Goal: Task Accomplishment & Management: Manage account settings

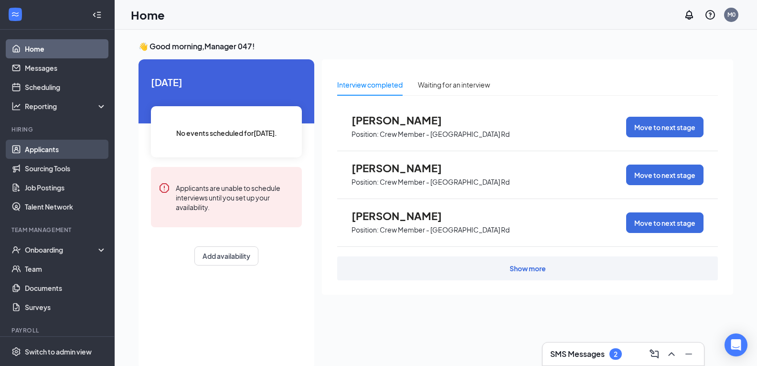
click at [78, 142] on link "Applicants" at bounding box center [66, 149] width 82 height 19
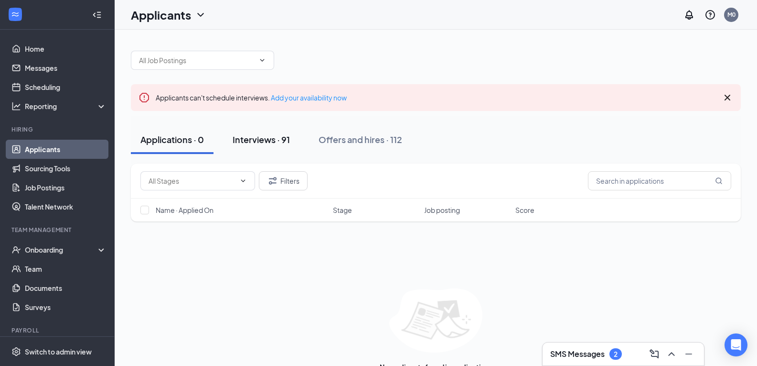
click at [259, 138] on div "Interviews · 91" at bounding box center [261, 139] width 57 height 12
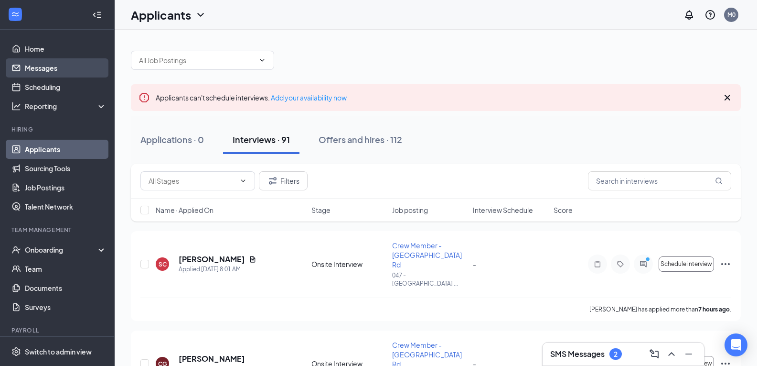
click at [31, 72] on link "Messages" at bounding box center [66, 67] width 82 height 19
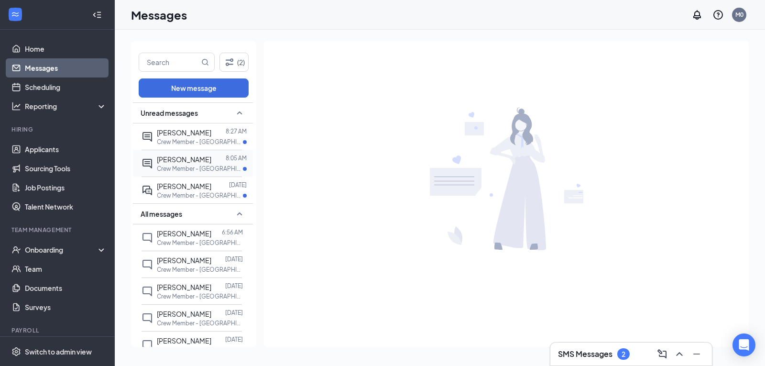
click at [172, 163] on div "[PERSON_NAME]" at bounding box center [184, 159] width 54 height 11
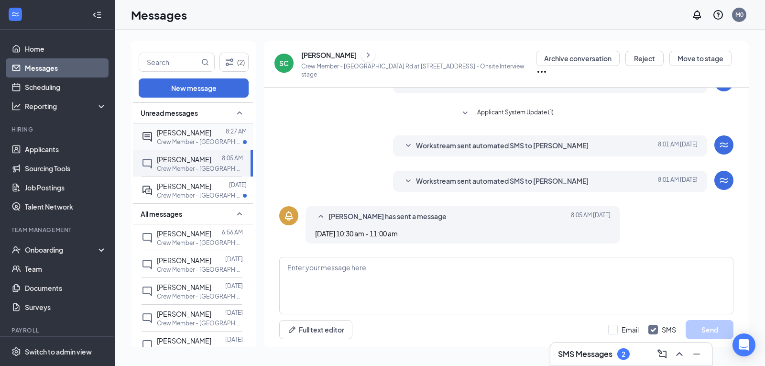
scroll to position [50, 0]
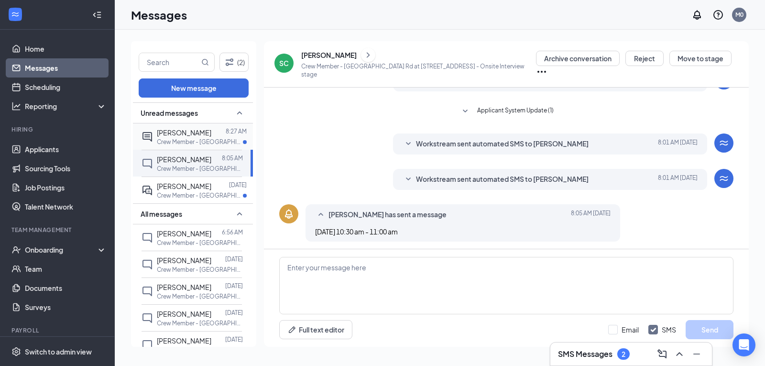
click at [175, 147] on div "Aylanah Lundy 8:27 AM Crew Member - Fayetteville Rd at 047 - Fayetteville Rd" at bounding box center [191, 136] width 100 height 26
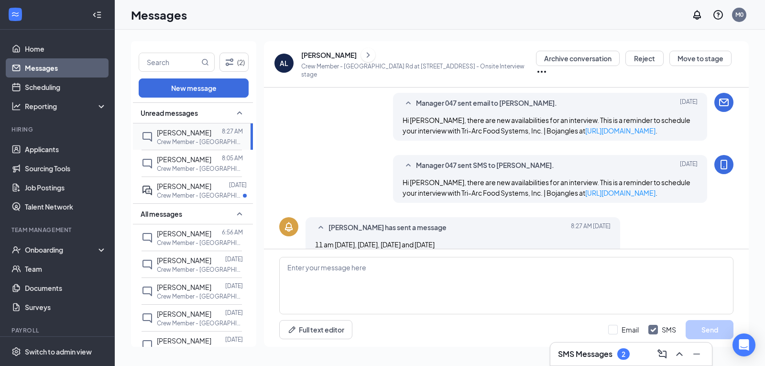
scroll to position [226, 0]
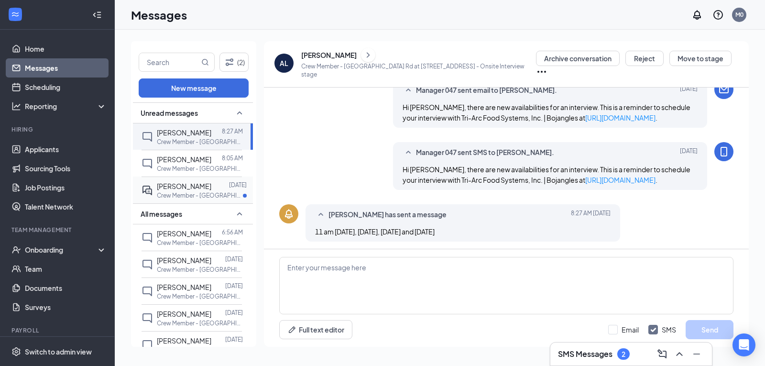
click at [189, 188] on span "[PERSON_NAME]" at bounding box center [184, 186] width 54 height 9
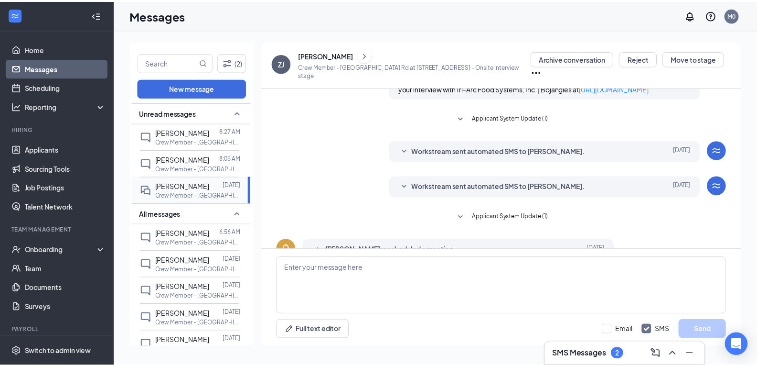
scroll to position [292, 0]
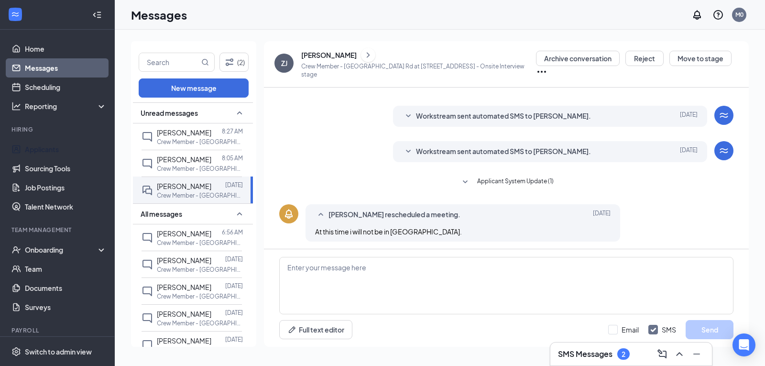
drag, startPoint x: 34, startPoint y: 149, endPoint x: 30, endPoint y: 139, distance: 11.1
click at [34, 149] on link "Applicants" at bounding box center [66, 149] width 82 height 19
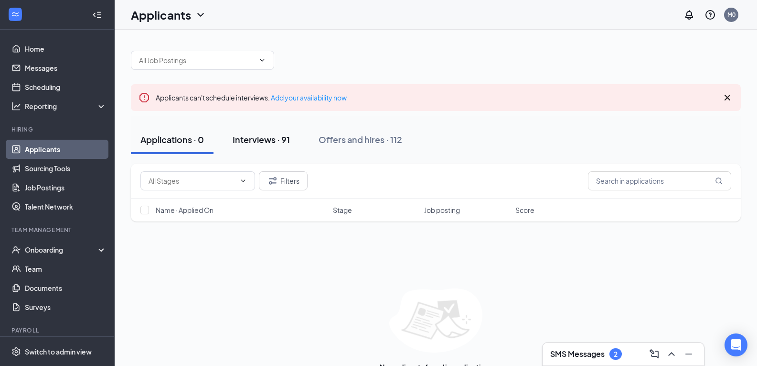
click at [273, 140] on div "Interviews · 91" at bounding box center [261, 139] width 57 height 12
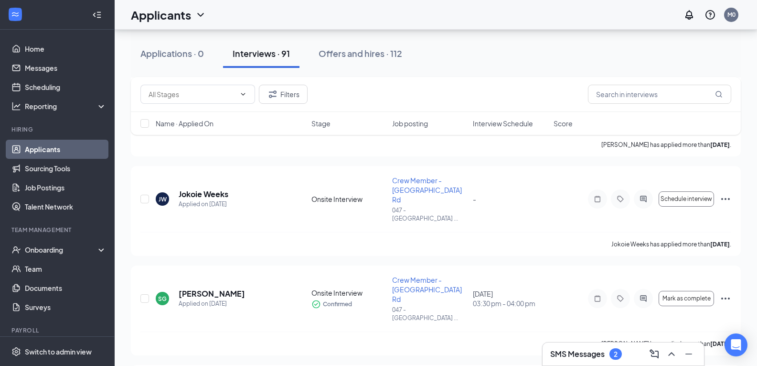
scroll to position [2437, 0]
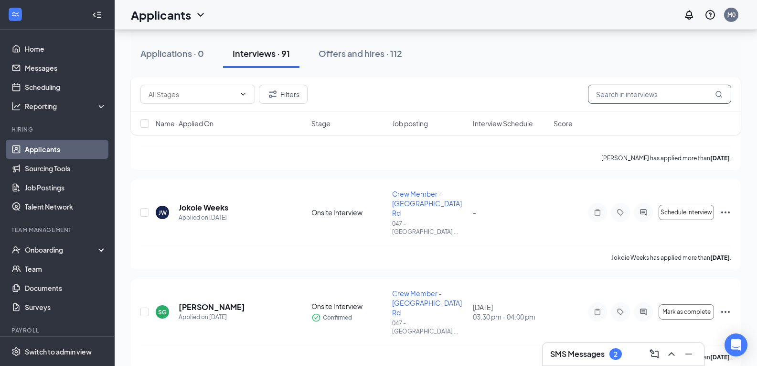
click at [612, 94] on input "text" at bounding box center [659, 94] width 143 height 19
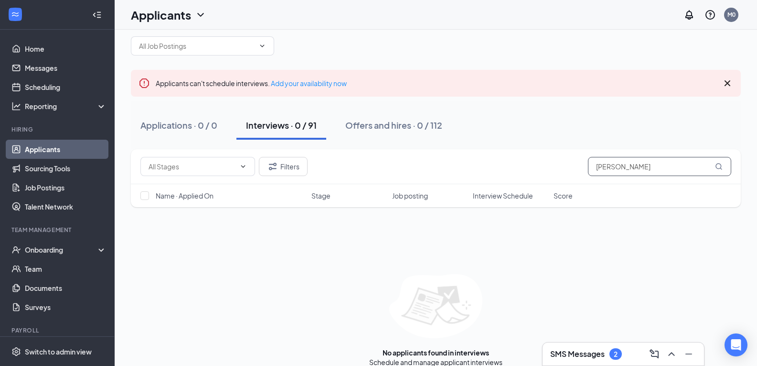
scroll to position [27, 0]
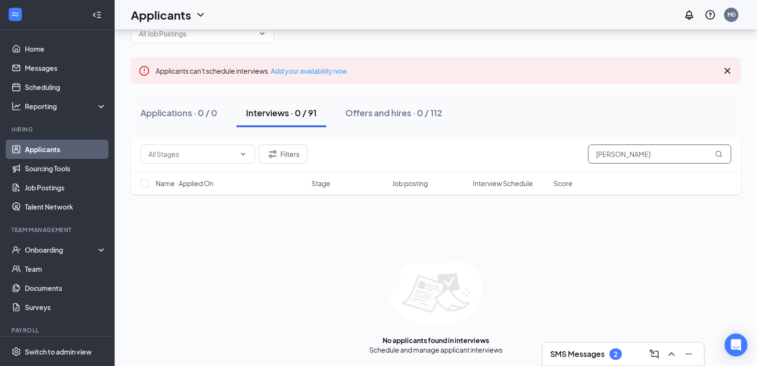
type input "edward weatherspoon"
click at [273, 115] on div "Interviews · 0 / 91" at bounding box center [281, 113] width 71 height 12
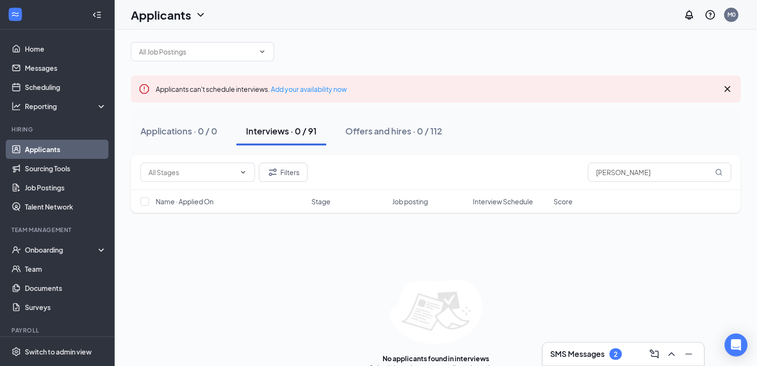
scroll to position [0, 0]
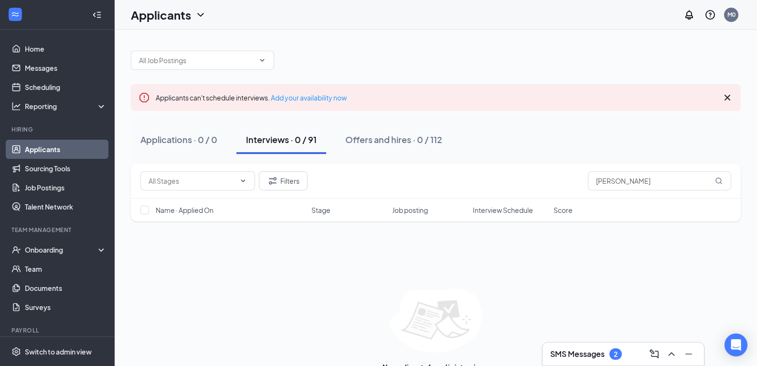
click at [264, 145] on div "Interviews · 0 / 91" at bounding box center [281, 139] width 71 height 12
click at [191, 144] on div "Applications · 0 / 0" at bounding box center [179, 139] width 77 height 12
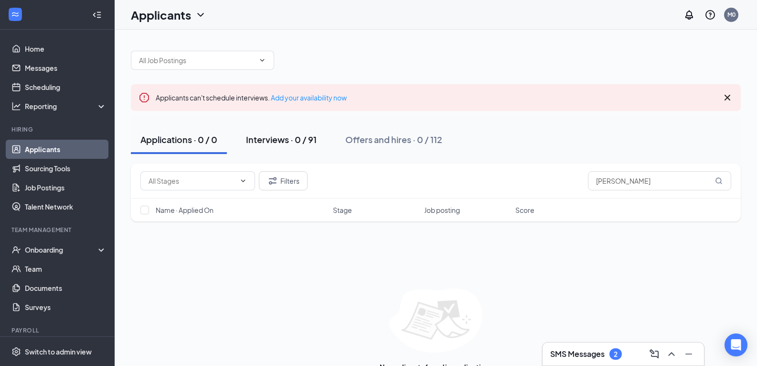
click at [250, 141] on div "Interviews · 0 / 91" at bounding box center [281, 139] width 71 height 12
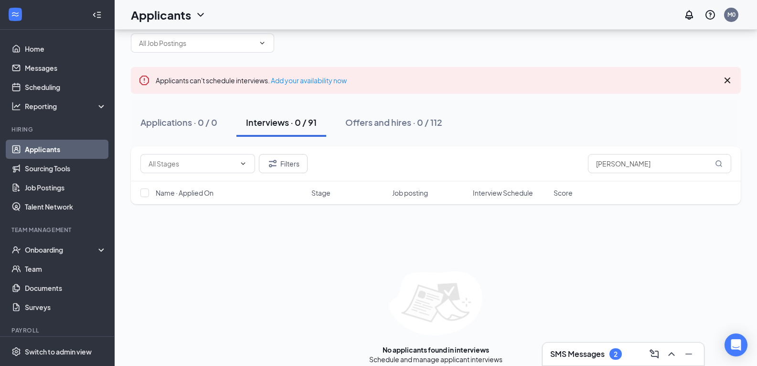
scroll to position [27, 0]
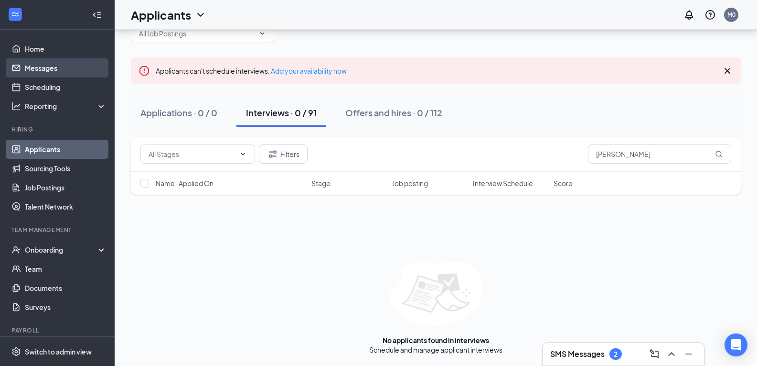
click at [87, 67] on link "Messages" at bounding box center [66, 67] width 82 height 19
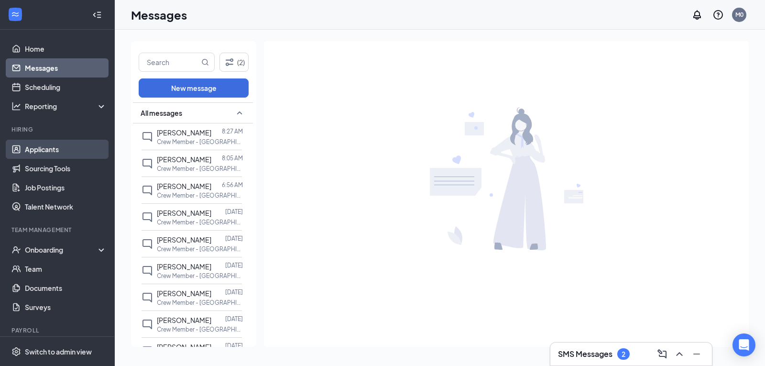
click at [73, 150] on link "Applicants" at bounding box center [66, 149] width 82 height 19
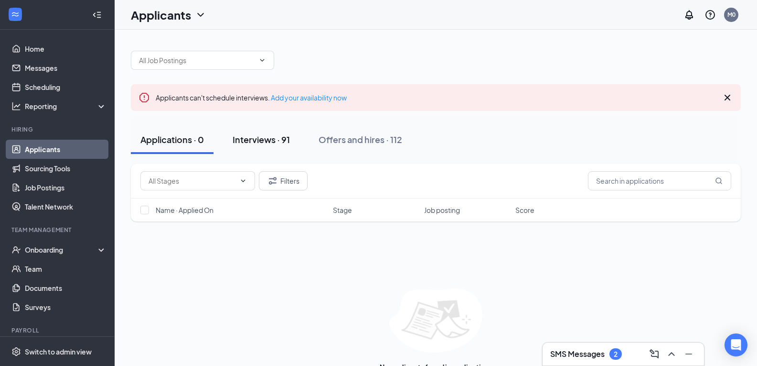
click at [255, 139] on div "Interviews · 91" at bounding box center [261, 139] width 57 height 12
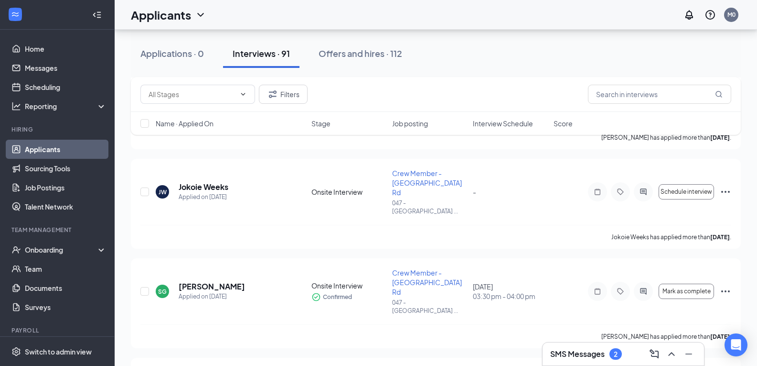
scroll to position [2485, 0]
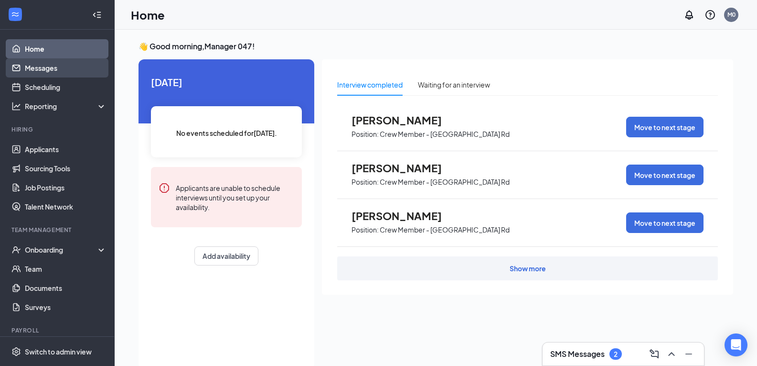
click at [39, 66] on link "Messages" at bounding box center [66, 67] width 82 height 19
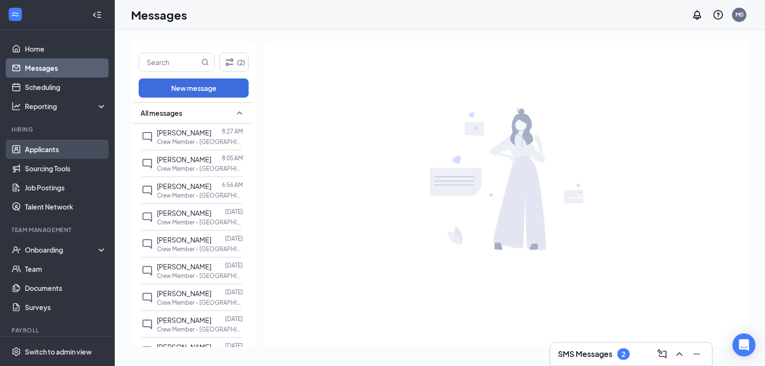
click at [46, 150] on link "Applicants" at bounding box center [66, 149] width 82 height 19
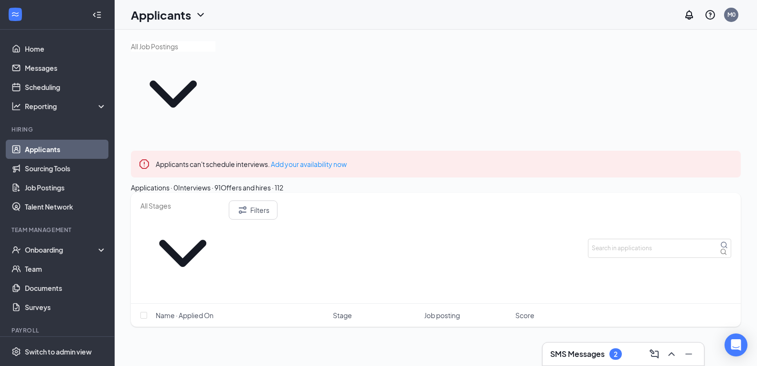
click at [221, 182] on div "Interviews · 91" at bounding box center [199, 187] width 43 height 11
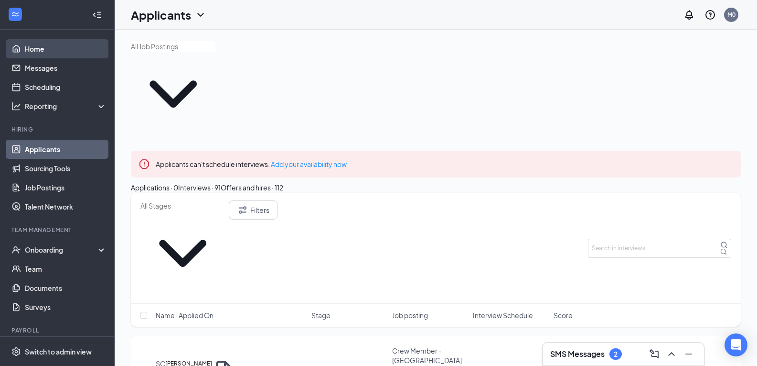
click at [48, 46] on link "Home" at bounding box center [66, 48] width 82 height 19
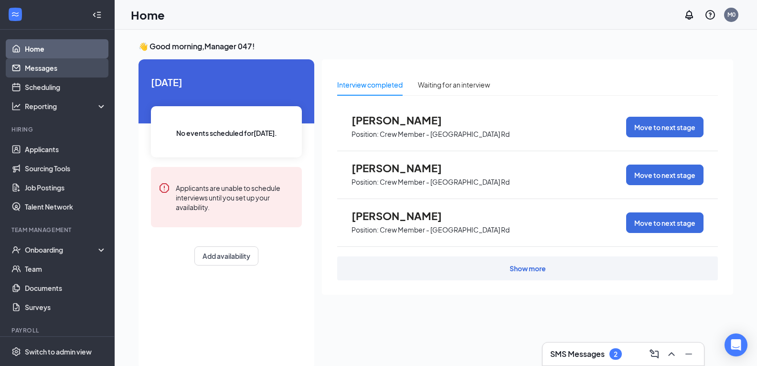
click at [50, 73] on link "Messages" at bounding box center [66, 67] width 82 height 19
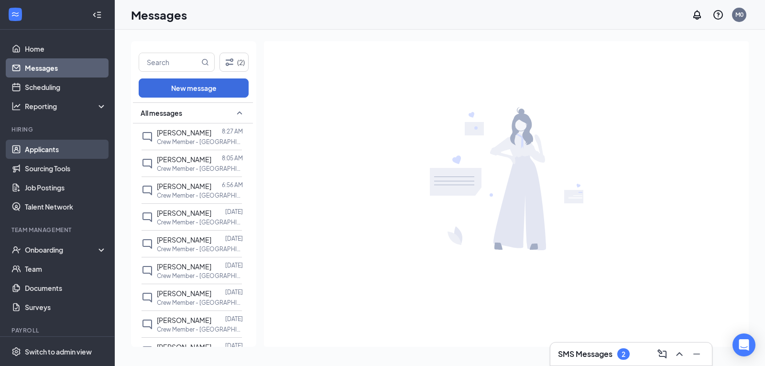
click at [47, 148] on link "Applicants" at bounding box center [66, 149] width 82 height 19
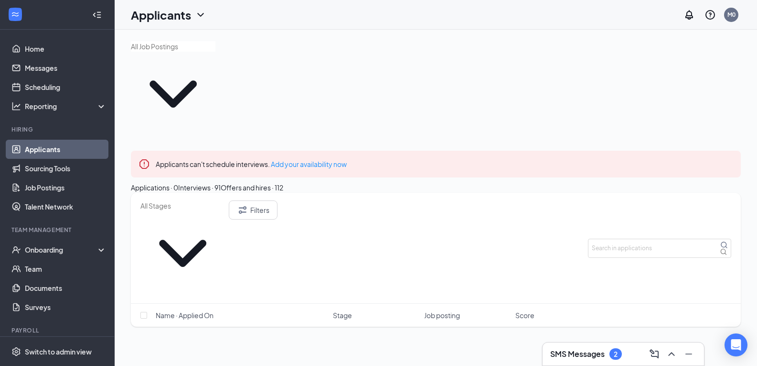
click at [221, 182] on div "Interviews · 91" at bounding box center [199, 187] width 43 height 11
click at [283, 182] on div "Offers and hires · 112" at bounding box center [252, 187] width 63 height 11
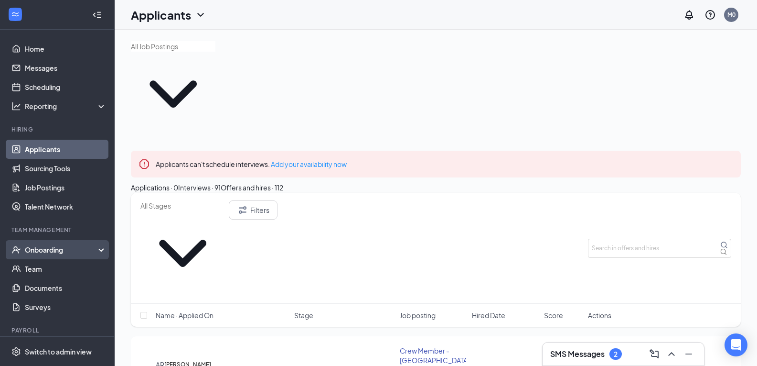
click at [54, 249] on div "Onboarding" at bounding box center [62, 250] width 74 height 10
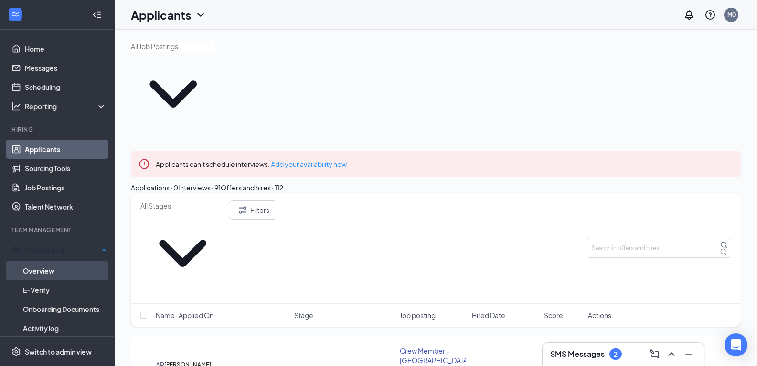
click at [51, 262] on link "Overview" at bounding box center [65, 270] width 84 height 19
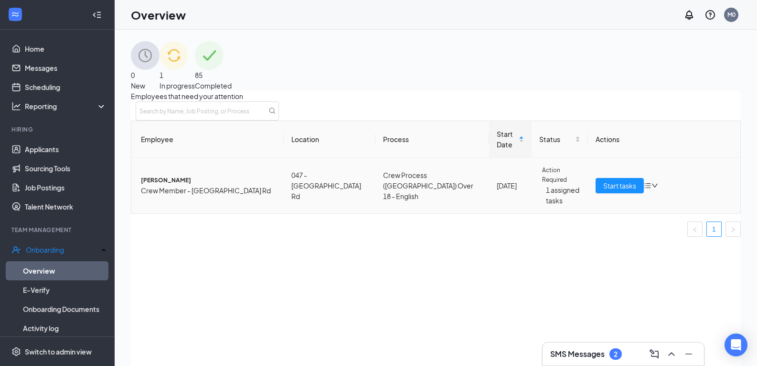
click at [625, 206] on td "Start tasks" at bounding box center [664, 185] width 152 height 55
click at [625, 193] on button "Start tasks" at bounding box center [620, 185] width 48 height 15
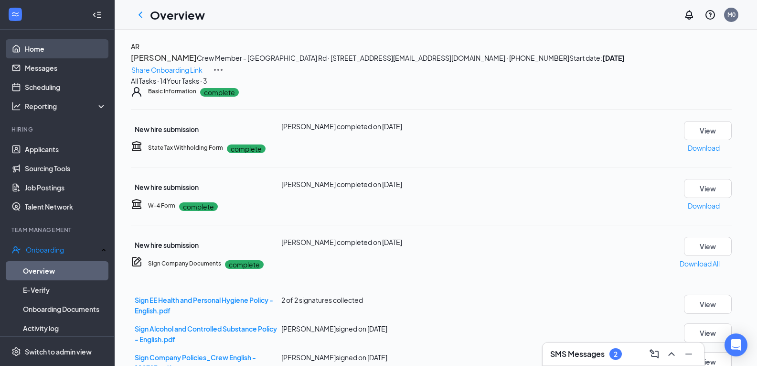
click at [40, 50] on link "Home" at bounding box center [66, 48] width 82 height 19
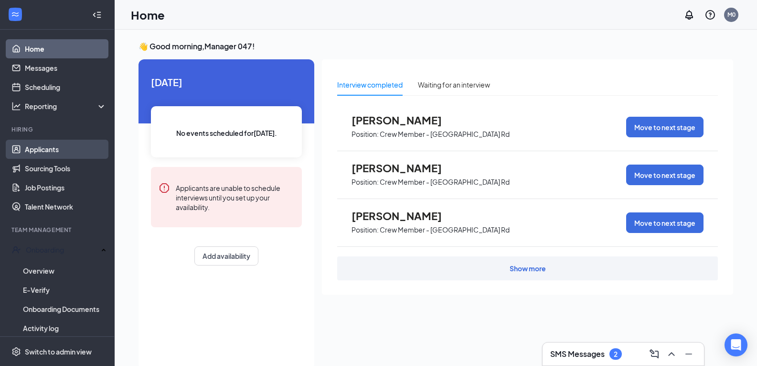
click at [69, 151] on link "Applicants" at bounding box center [66, 149] width 82 height 19
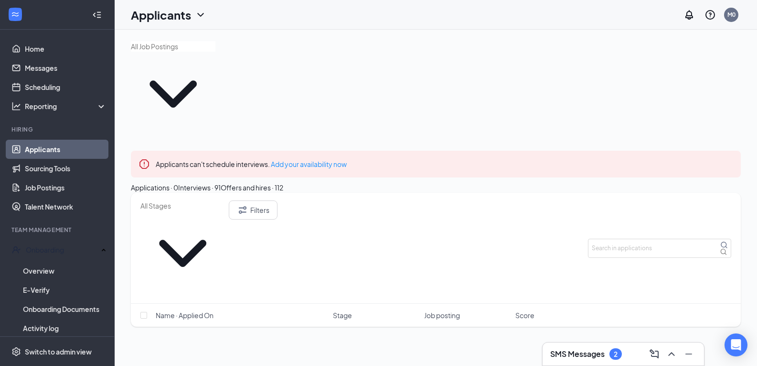
click at [221, 182] on div "Interviews · 91" at bounding box center [199, 187] width 43 height 11
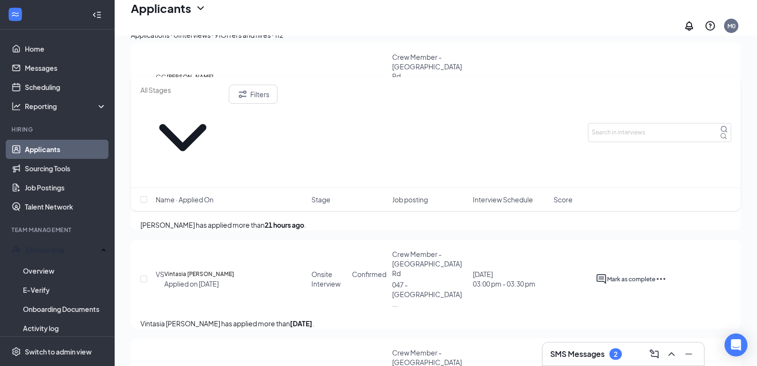
scroll to position [382, 0]
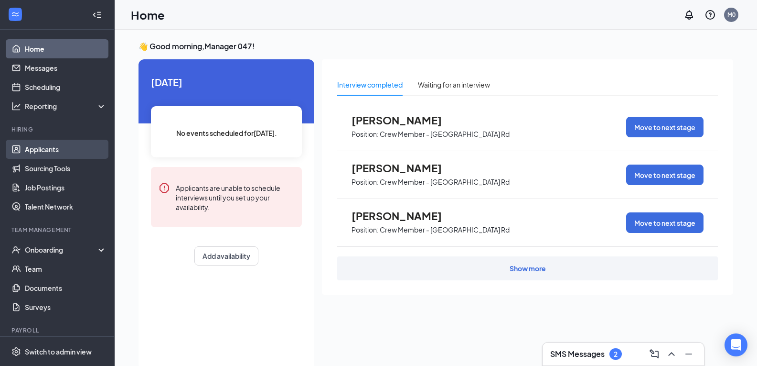
click at [49, 147] on link "Applicants" at bounding box center [66, 149] width 82 height 19
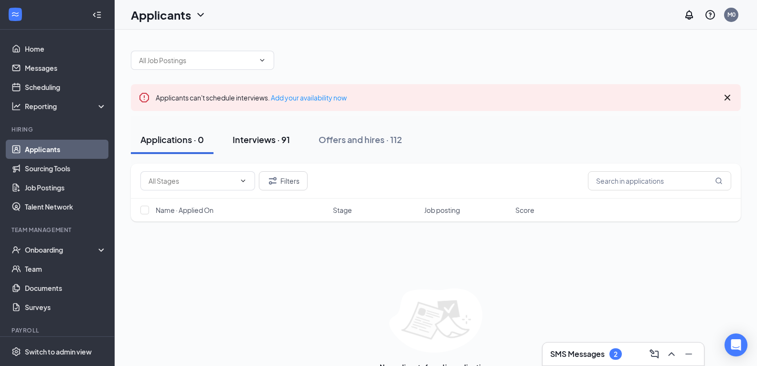
click at [275, 145] on button "Interviews · 91" at bounding box center [261, 139] width 76 height 29
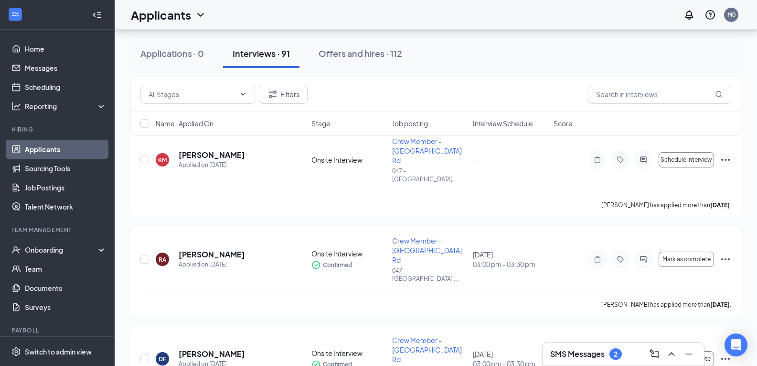
scroll to position [1529, 0]
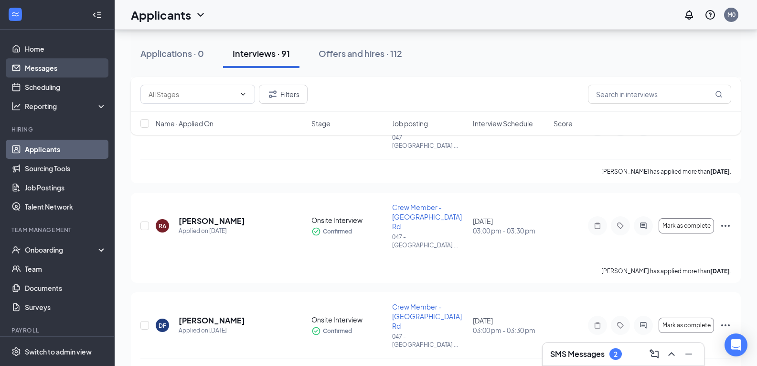
click at [64, 70] on link "Messages" at bounding box center [66, 67] width 82 height 19
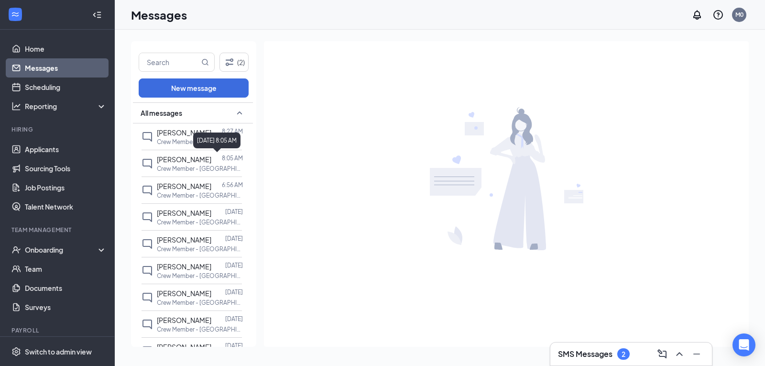
drag, startPoint x: 212, startPoint y: 145, endPoint x: 194, endPoint y: 135, distance: 21.2
click at [194, 135] on div "[DATE] 8:05 AM" at bounding box center [216, 140] width 47 height 16
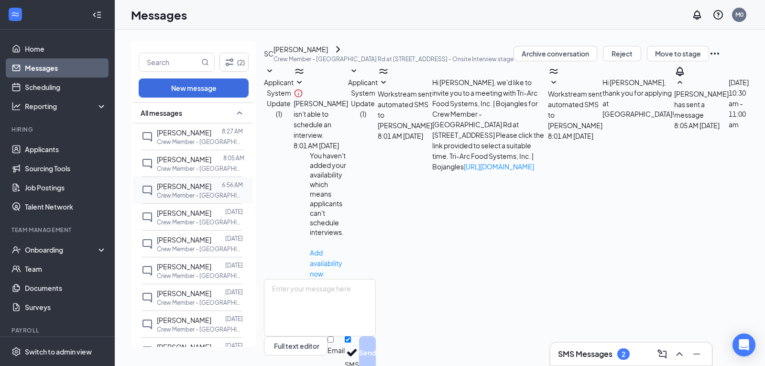
scroll to position [50, 0]
click at [61, 148] on link "Applicants" at bounding box center [66, 149] width 82 height 19
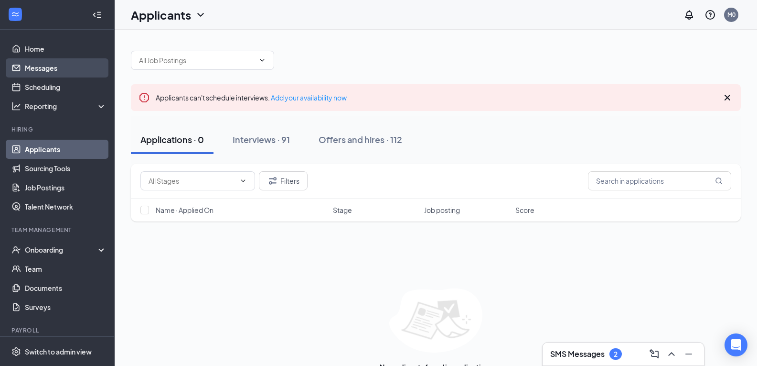
click at [78, 74] on link "Messages" at bounding box center [66, 67] width 82 height 19
